Goal: Task Accomplishment & Management: Manage account settings

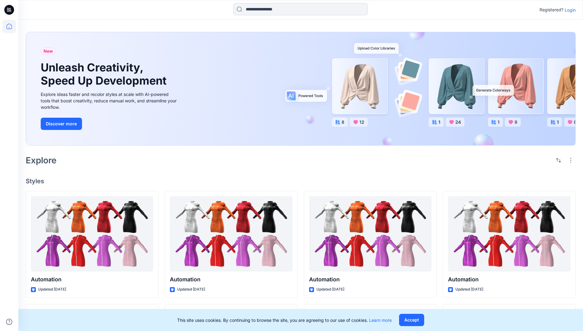
click at [569, 10] on p "Login" at bounding box center [570, 10] width 11 height 6
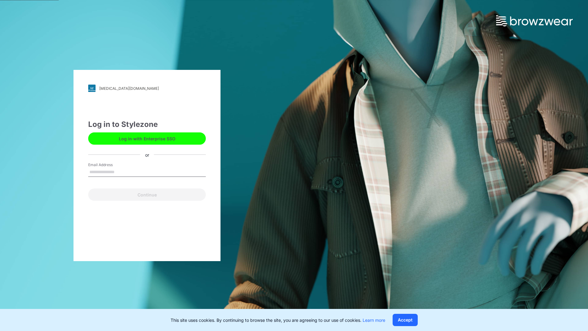
click at [121, 171] on input "Email Address" at bounding box center [147, 172] width 118 height 9
type input "**********"
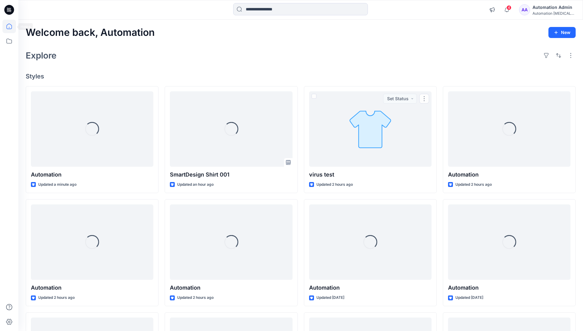
click at [12, 26] on icon at bounding box center [9, 27] width 6 height 6
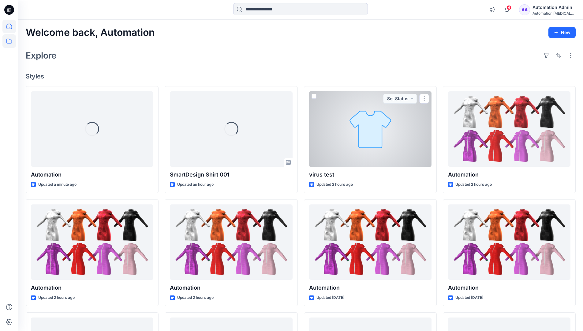
click at [10, 40] on icon at bounding box center [8, 40] width 13 height 13
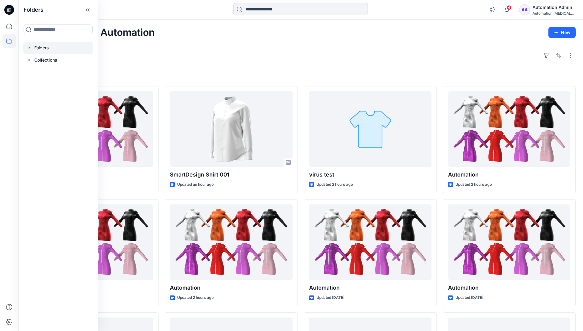
click at [41, 46] on div at bounding box center [58, 48] width 70 height 12
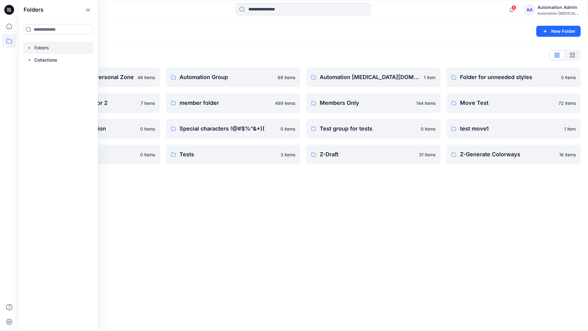
scroll to position [112, 0]
click at [223, 80] on p "Automation Group" at bounding box center [232, 77] width 106 height 9
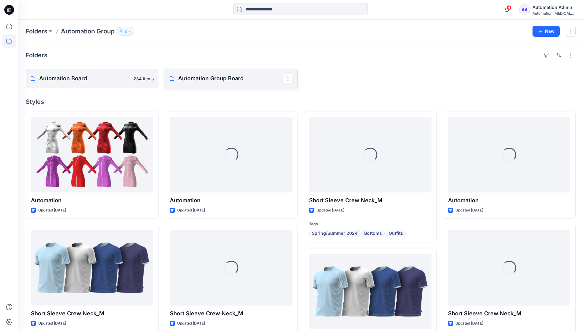
click at [207, 82] on p "Automation Group Board" at bounding box center [230, 78] width 105 height 9
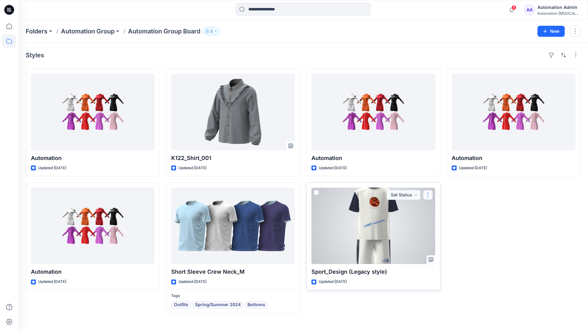
click at [427, 194] on button "button" at bounding box center [428, 195] width 10 height 10
click at [443, 253] on p "Move to" at bounding box center [443, 254] width 17 height 6
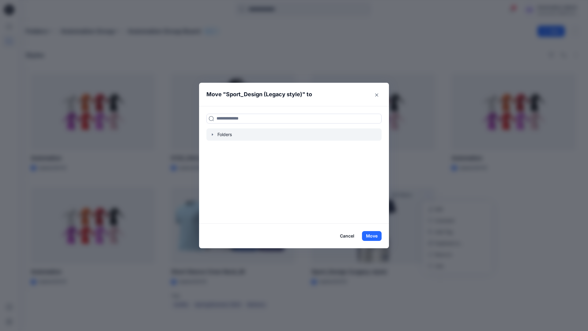
click at [211, 134] on icon "button" at bounding box center [212, 134] width 5 height 5
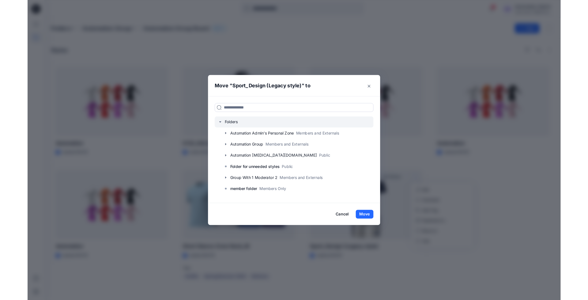
scroll to position [60, 0]
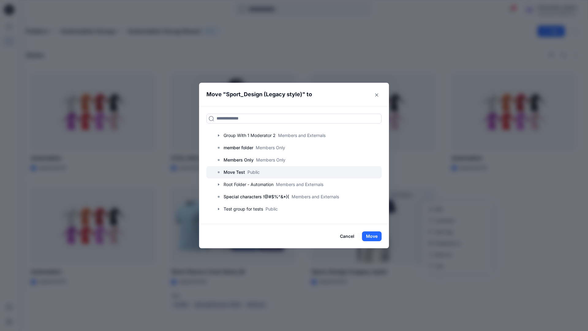
click at [236, 173] on p "Move Test" at bounding box center [234, 171] width 21 height 7
click at [373, 235] on button "Move" at bounding box center [372, 236] width 20 height 10
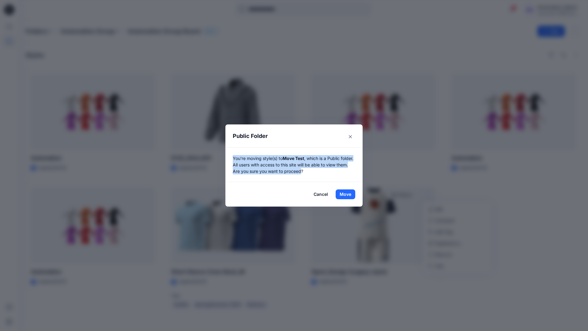
drag, startPoint x: 373, startPoint y: 235, endPoint x: 315, endPoint y: 171, distance: 87.0
click at [315, 171] on p "You're moving style(s) to Move Test , which is a Public folder. All users with …" at bounding box center [294, 164] width 122 height 19
click at [345, 194] on button "Move" at bounding box center [346, 194] width 20 height 10
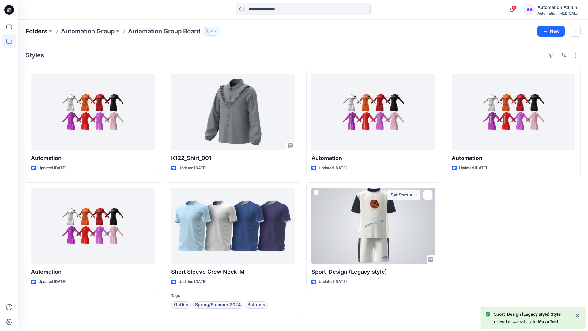
click at [36, 29] on p "Folders" at bounding box center [37, 31] width 22 height 9
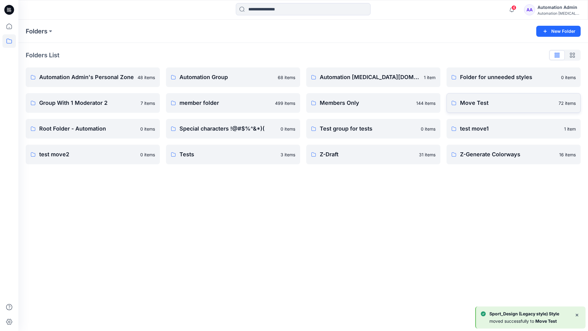
click at [494, 106] on p "Move Test" at bounding box center [507, 103] width 95 height 9
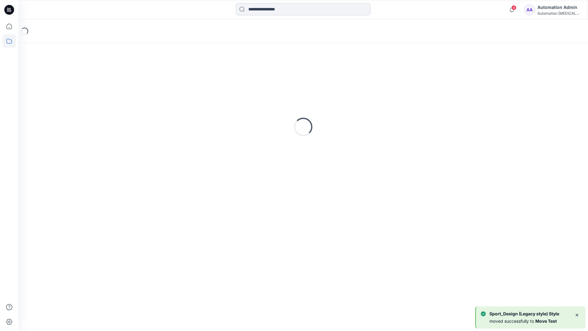
click at [276, 12] on input at bounding box center [303, 9] width 135 height 12
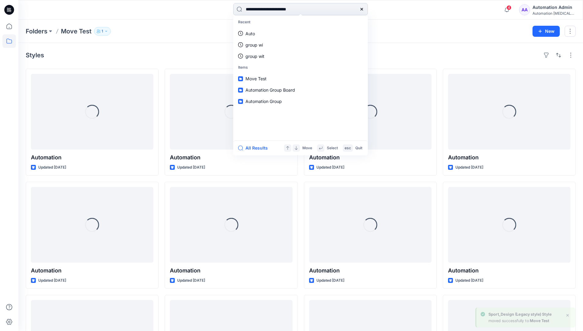
type input "**********"
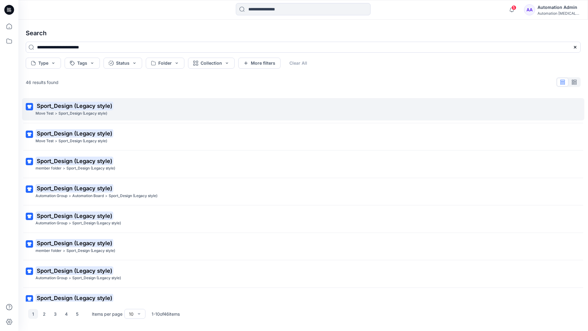
click at [47, 106] on mark "Sport_Design (Legacy style)" at bounding box center [75, 105] width 78 height 9
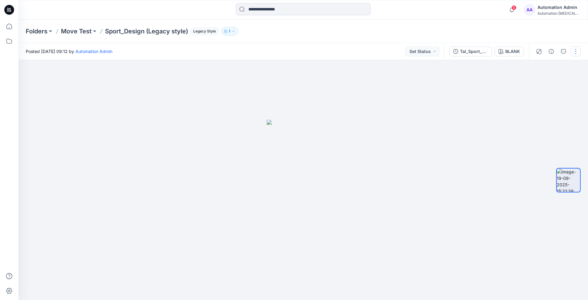
click at [577, 52] on button "button" at bounding box center [576, 52] width 10 height 10
click at [548, 109] on p "Move to..." at bounding box center [543, 111] width 20 height 6
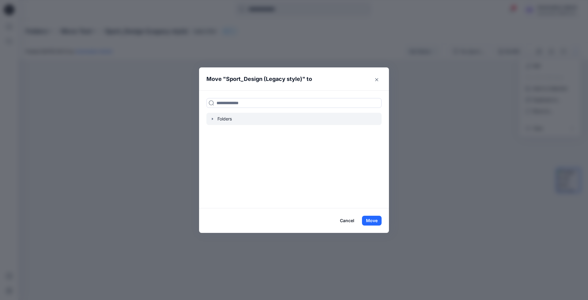
click at [212, 119] on icon "button" at bounding box center [212, 119] width 1 height 2
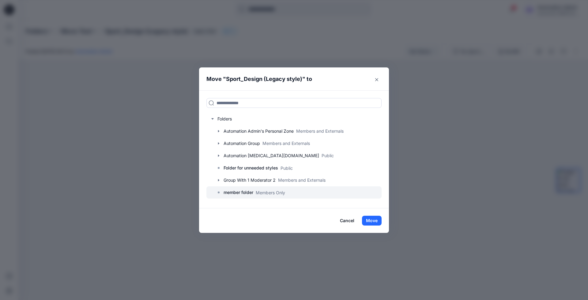
click at [240, 194] on p "member folder" at bounding box center [239, 192] width 30 height 7
click at [378, 220] on button "Move" at bounding box center [372, 221] width 20 height 10
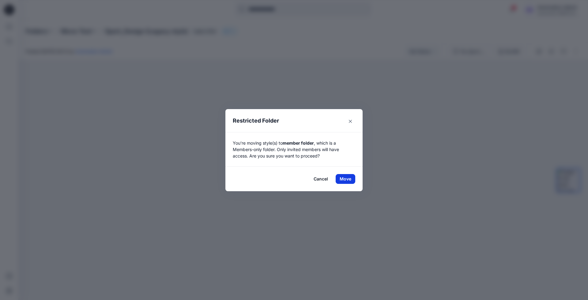
click at [342, 177] on button "Move" at bounding box center [346, 179] width 20 height 10
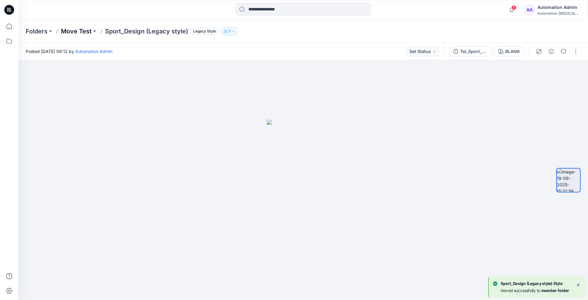
click at [85, 30] on p "Move Test" at bounding box center [76, 31] width 31 height 9
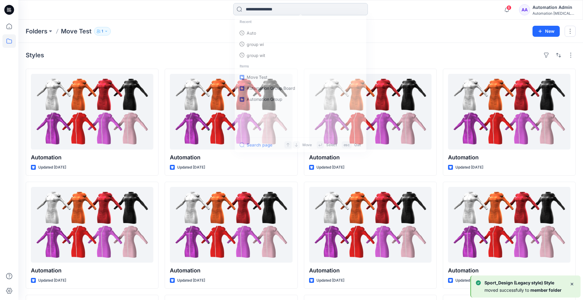
click at [280, 11] on input at bounding box center [300, 9] width 135 height 12
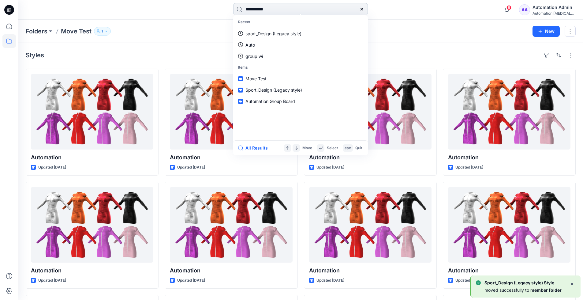
type input "**********"
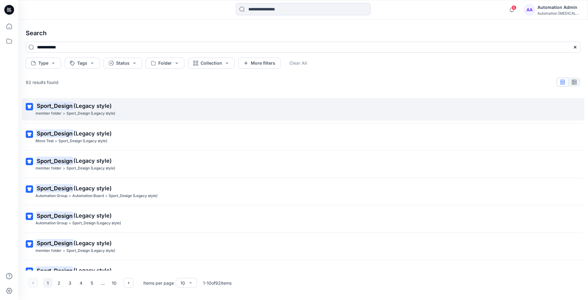
click at [68, 106] on mark "Sport_Design" at bounding box center [55, 105] width 38 height 9
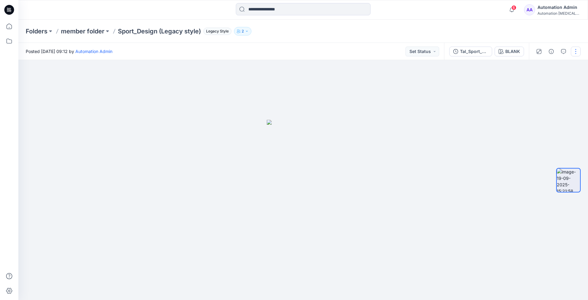
click at [574, 49] on button "button" at bounding box center [576, 52] width 10 height 10
click at [540, 110] on p "Move to..." at bounding box center [543, 111] width 20 height 6
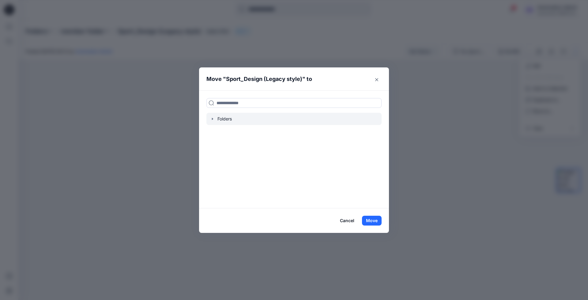
click at [214, 119] on icon "button" at bounding box center [212, 118] width 5 height 5
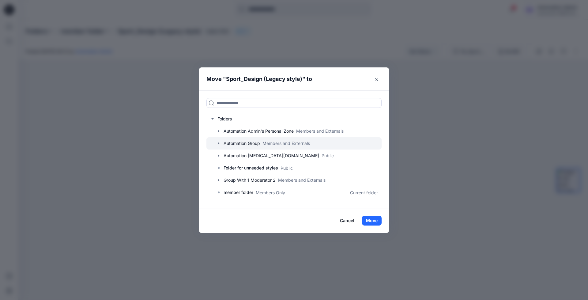
click at [234, 142] on div at bounding box center [293, 143] width 175 height 12
click at [219, 143] on icon "button" at bounding box center [218, 143] width 5 height 5
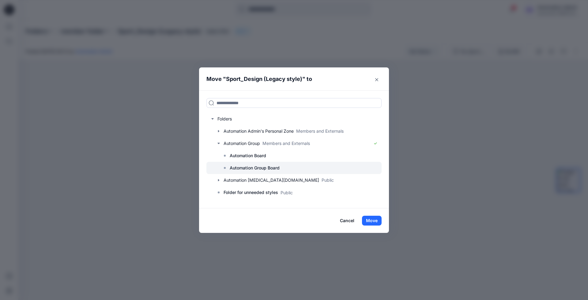
click at [250, 165] on p "Automation Group Board" at bounding box center [255, 167] width 50 height 7
click at [374, 221] on button "Move" at bounding box center [372, 221] width 20 height 10
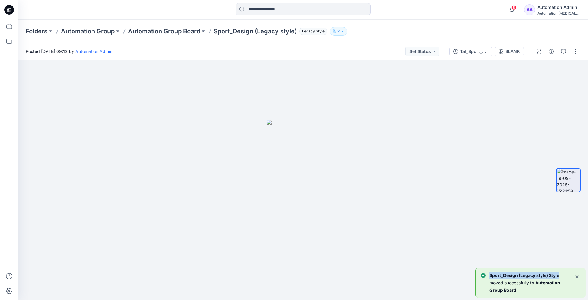
drag, startPoint x: 374, startPoint y: 221, endPoint x: 664, endPoint y: 315, distance: 305.0
click at [588, 300] on html "6 Notifications Automation Style has been moved to Group With 1 Moderator 2 fol…" at bounding box center [294, 150] width 588 height 300
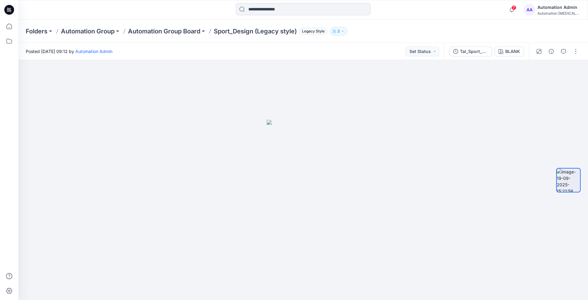
click at [556, 9] on div "Automation Admin" at bounding box center [558, 7] width 43 height 7
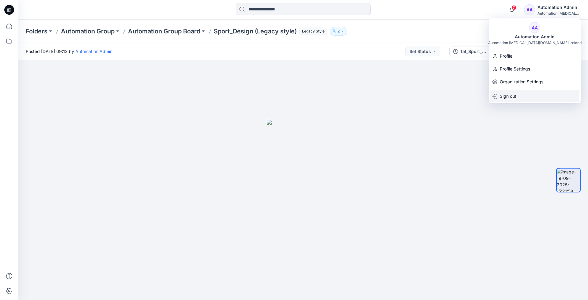
click at [506, 97] on p "Sign out" at bounding box center [508, 96] width 17 height 12
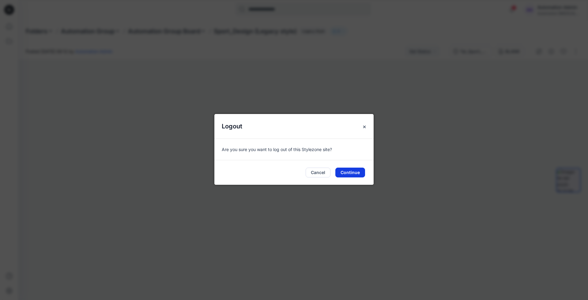
click at [355, 171] on button "Continue" at bounding box center [350, 173] width 30 height 10
